Goal: Task Accomplishment & Management: Use online tool/utility

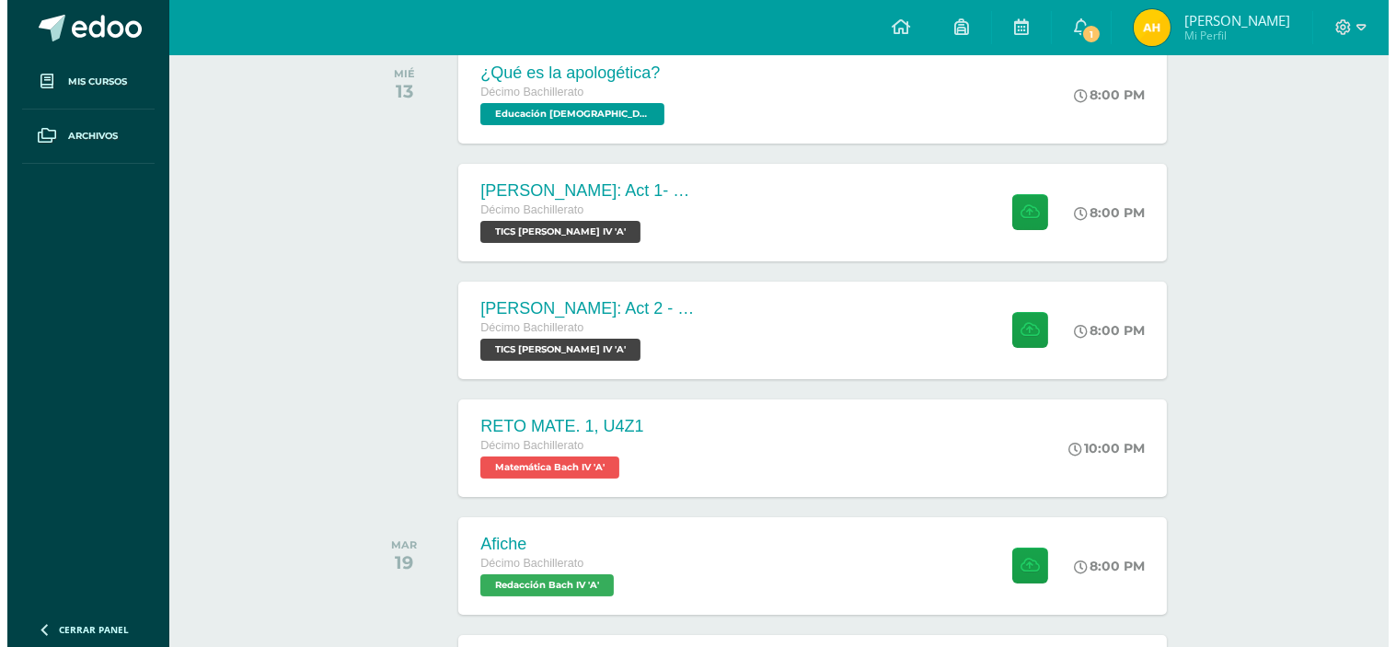
scroll to position [319, 0]
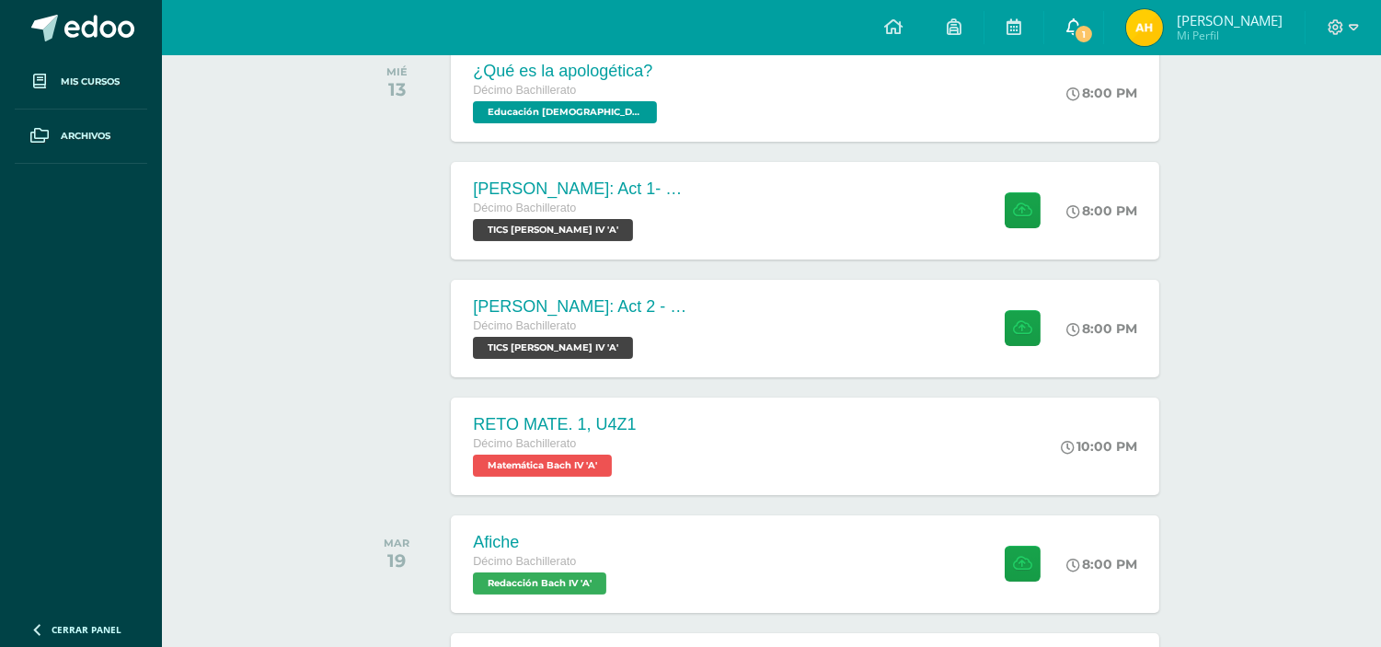
click at [1081, 30] on icon at bounding box center [1074, 26] width 15 height 17
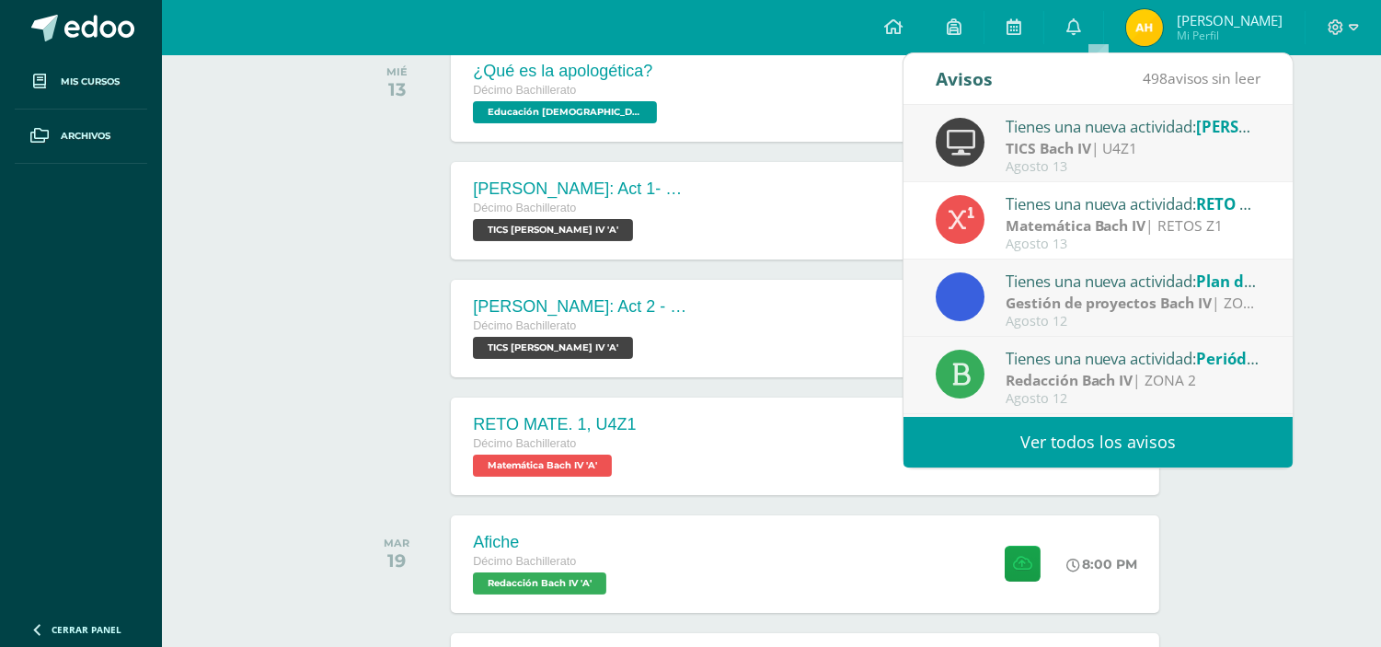
click at [329, 235] on div "todas las Actividades No tienes actividades Échale un vistazo a los demás perío…" at bounding box center [771, 622] width 906 height 1518
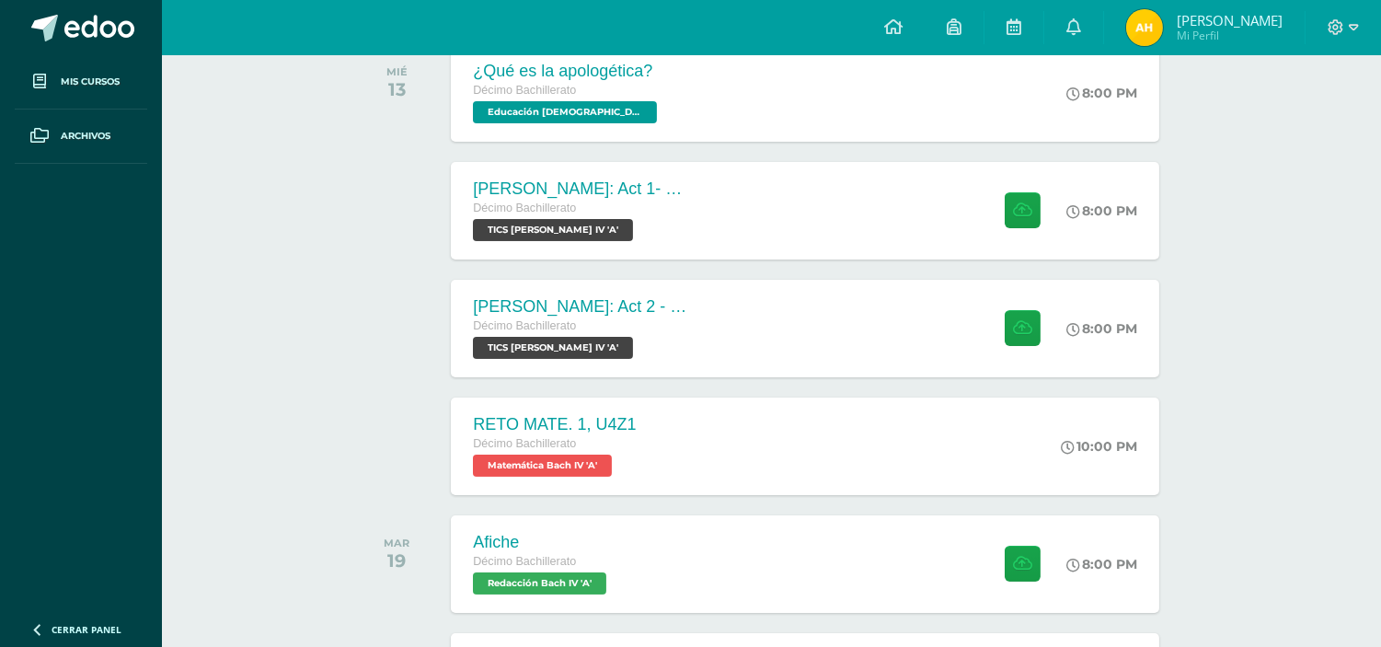
click at [385, 398] on div at bounding box center [401, 447] width 93 height 98
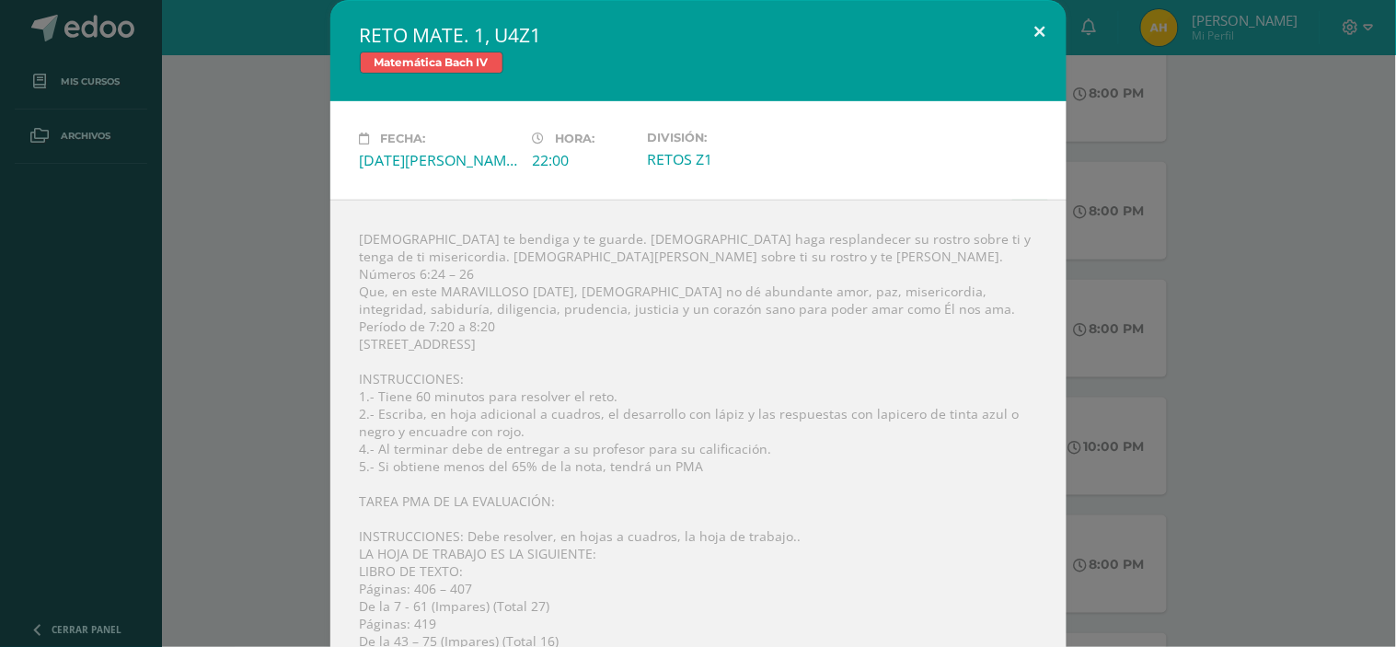
click at [1029, 29] on button at bounding box center [1040, 31] width 52 height 63
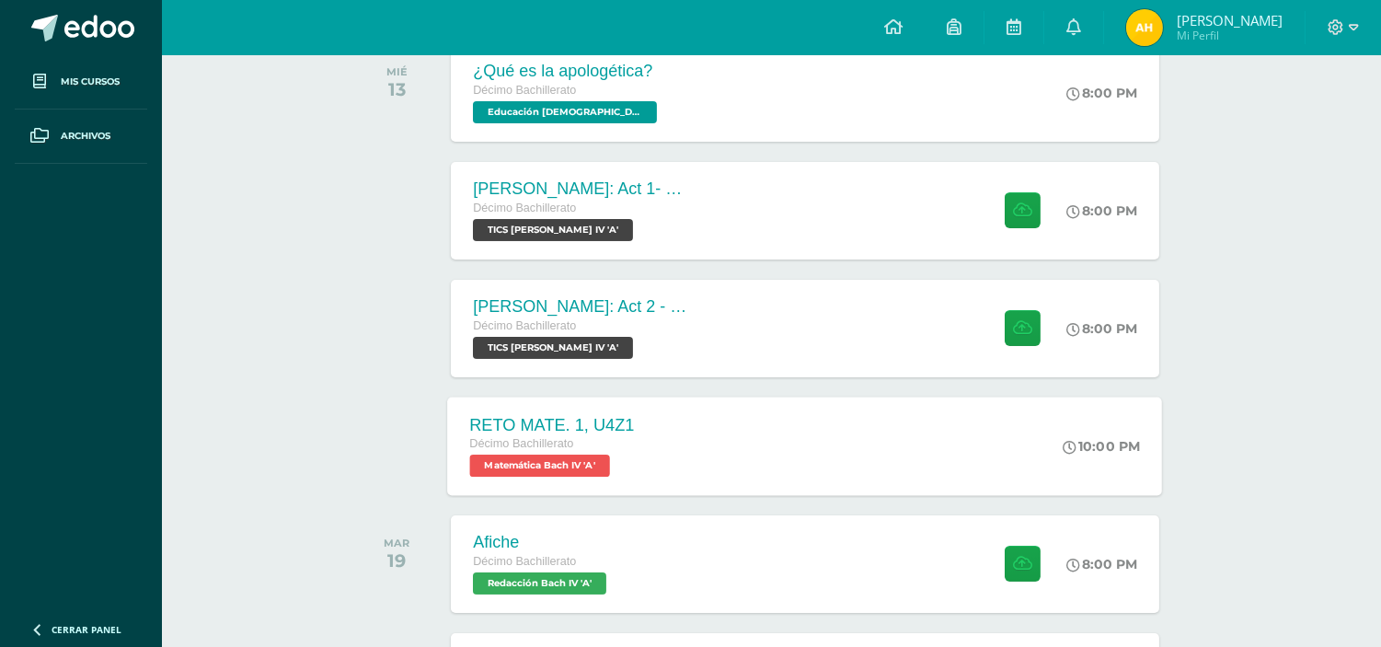
click at [571, 447] on span "Décimo Bachillerato" at bounding box center [522, 443] width 104 height 13
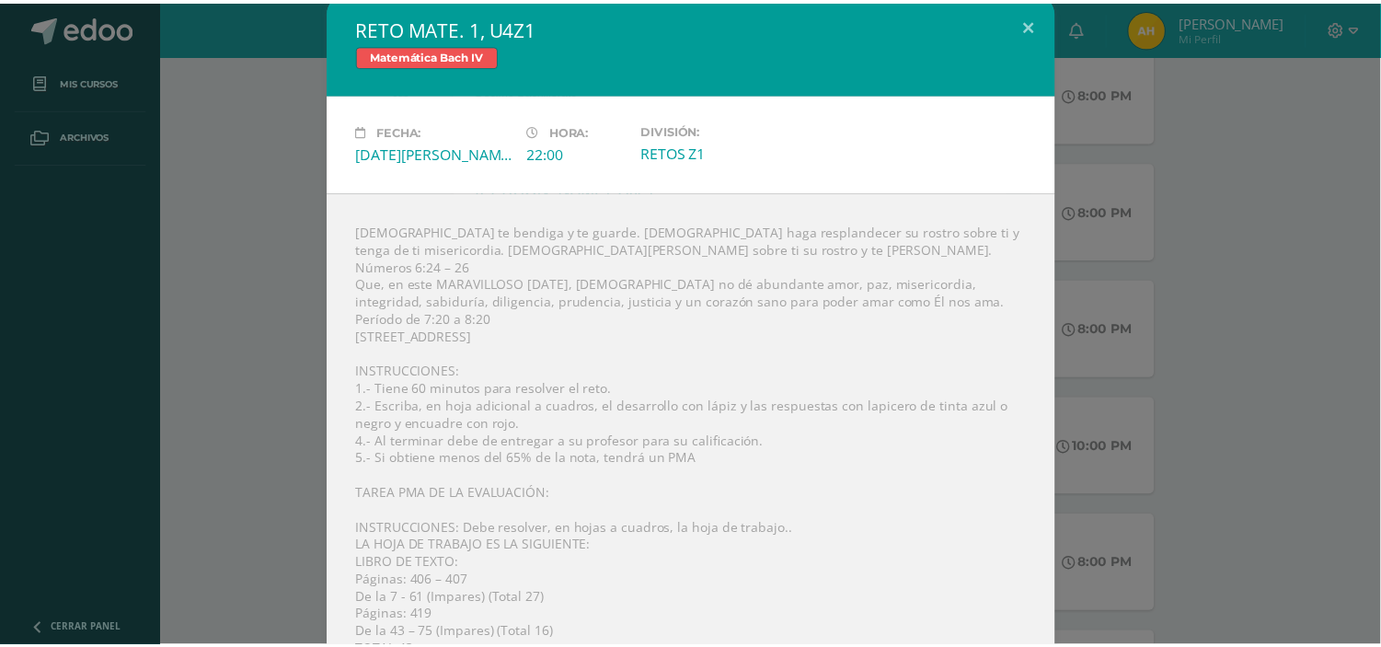
scroll to position [0, 0]
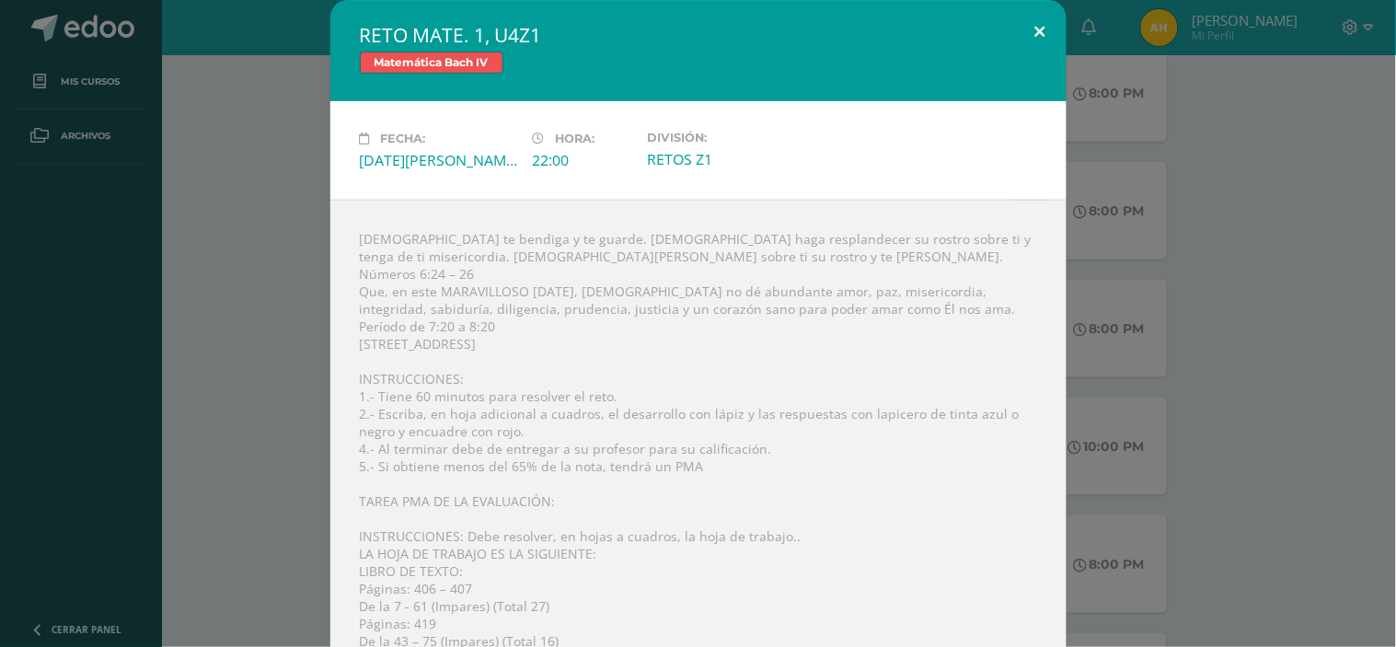
click at [1033, 25] on button at bounding box center [1040, 31] width 52 height 63
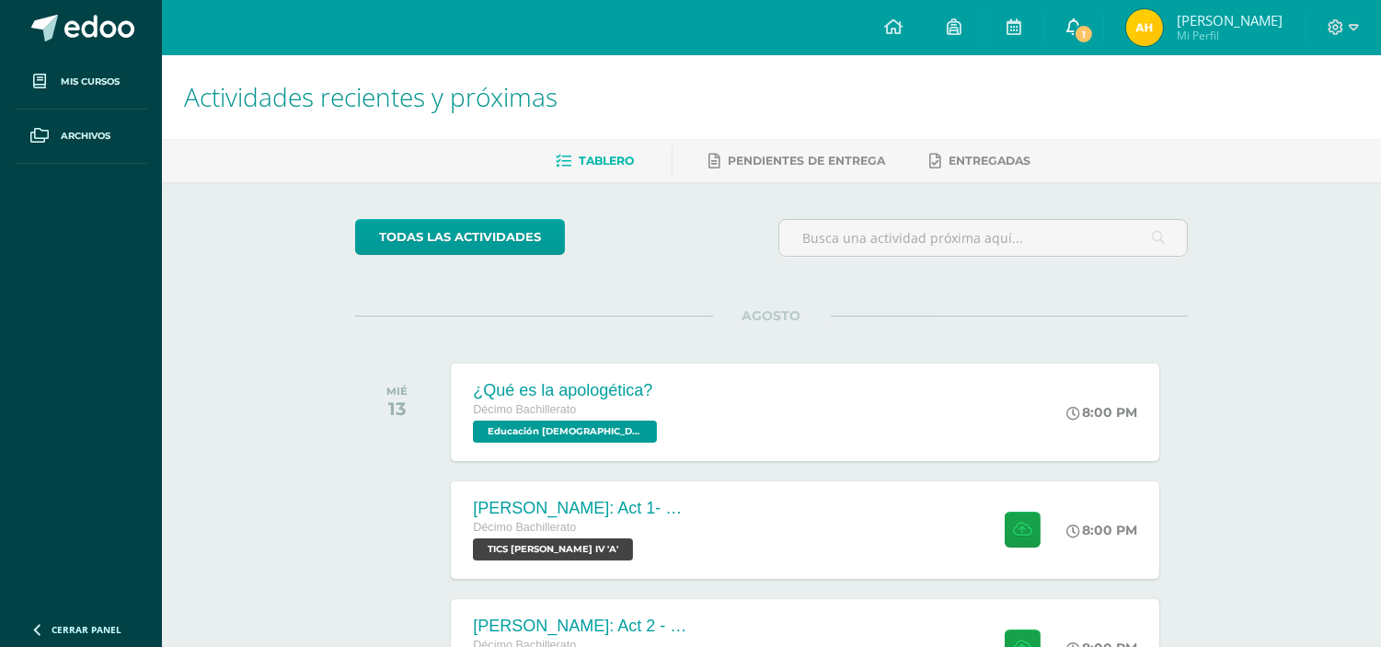
click at [1094, 28] on span "1" at bounding box center [1084, 34] width 20 height 20
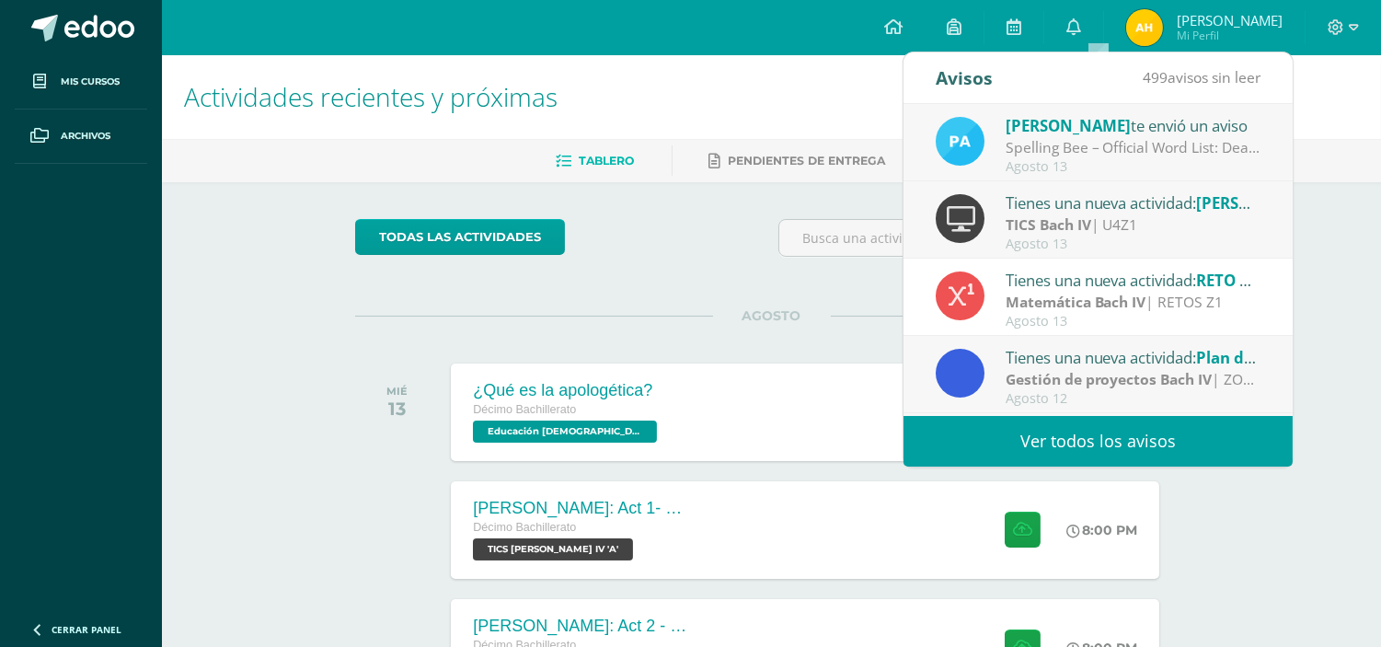
click at [1073, 133] on div "[PERSON_NAME] te envió un aviso" at bounding box center [1134, 125] width 256 height 24
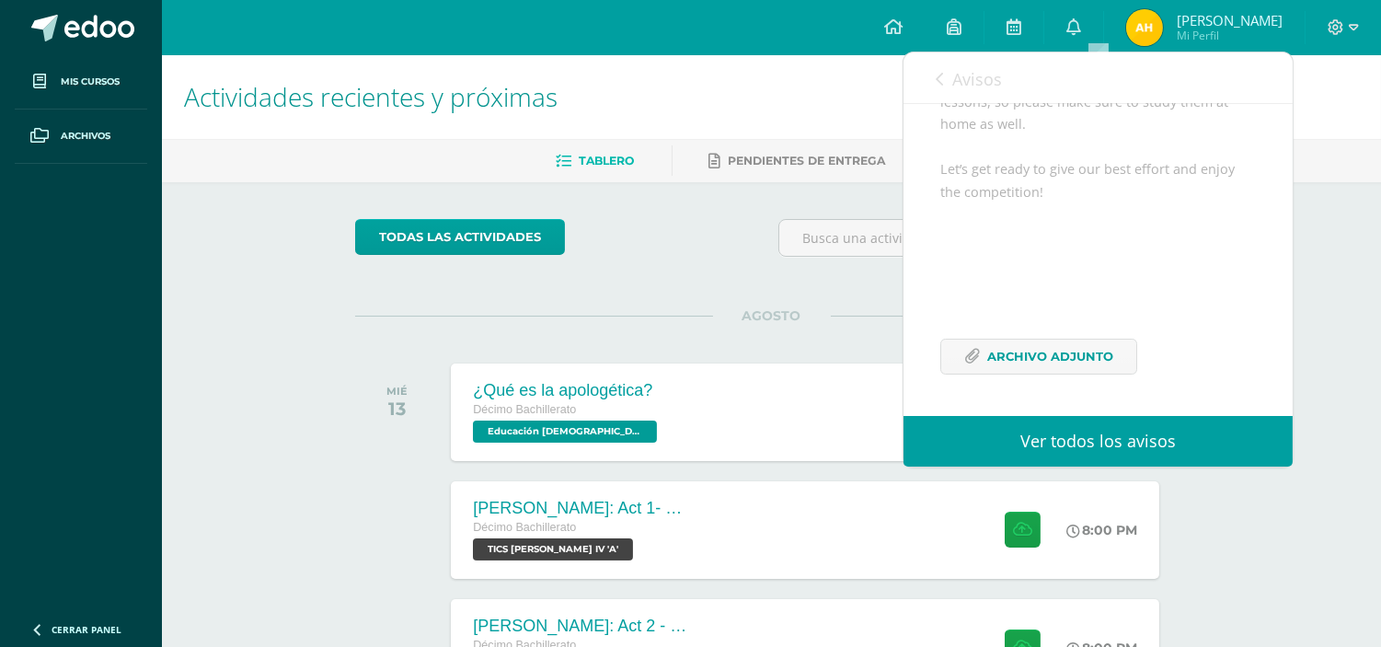
scroll to position [352, 0]
click at [1049, 360] on span "Archivo Adjunto" at bounding box center [1050, 357] width 126 height 34
